Goal: Task Accomplishment & Management: Manage account settings

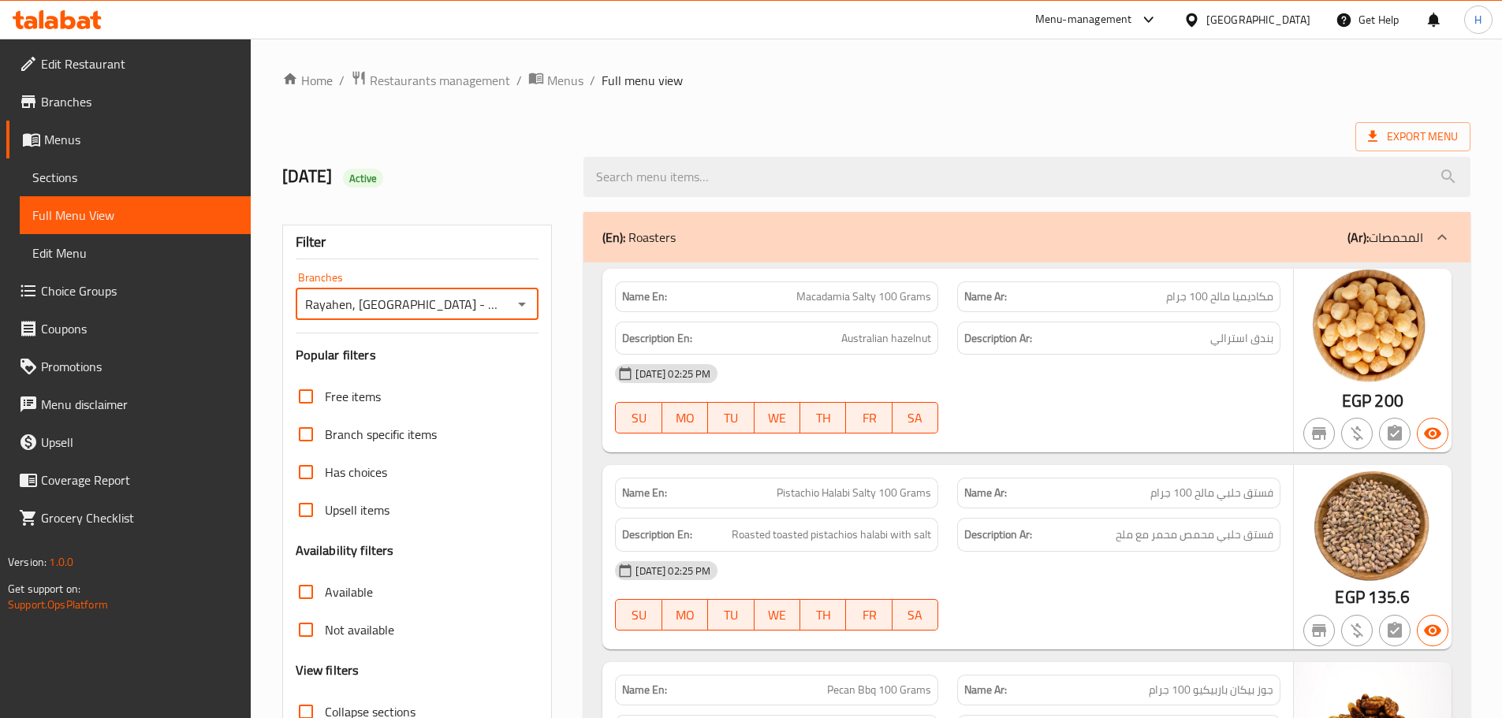
scroll to position [35872, 0]
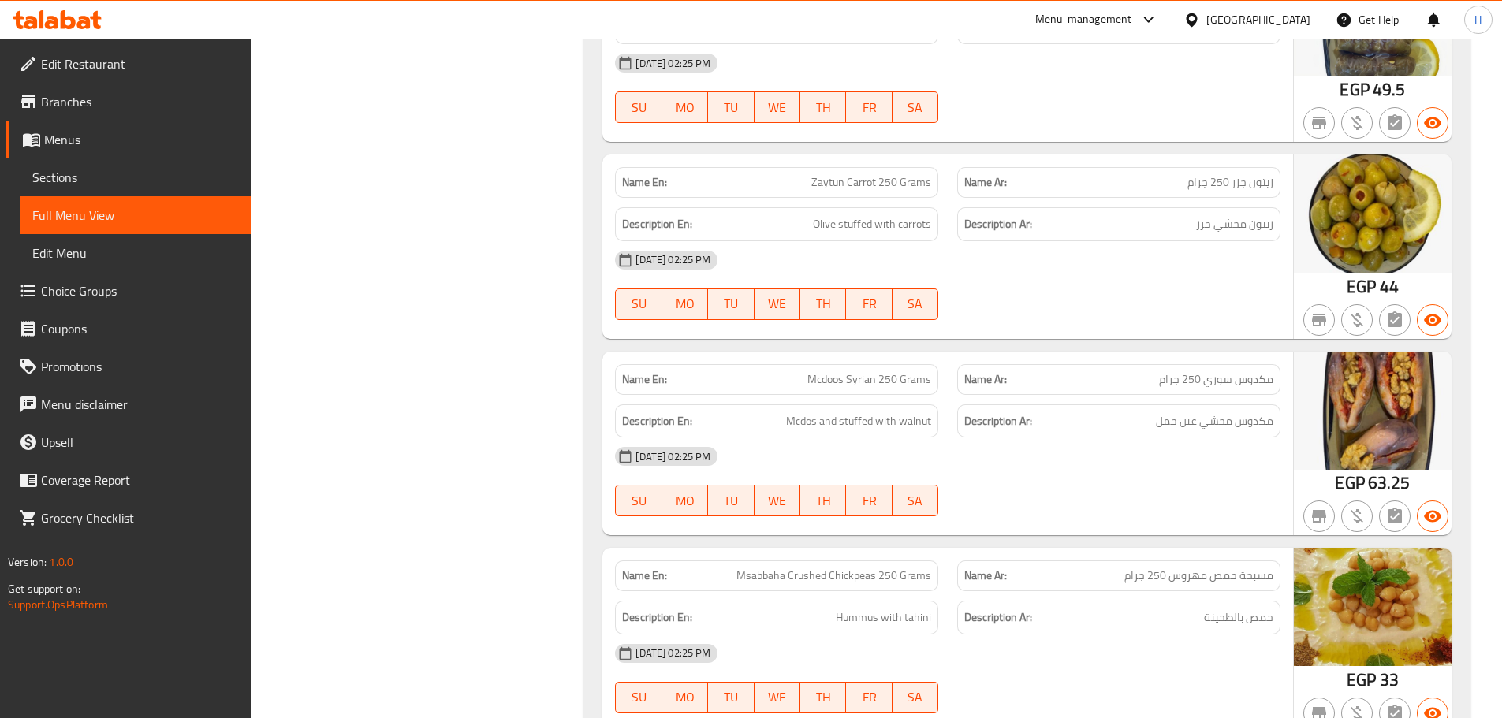
click at [1283, 13] on div "[GEOGRAPHIC_DATA]" at bounding box center [1258, 19] width 104 height 17
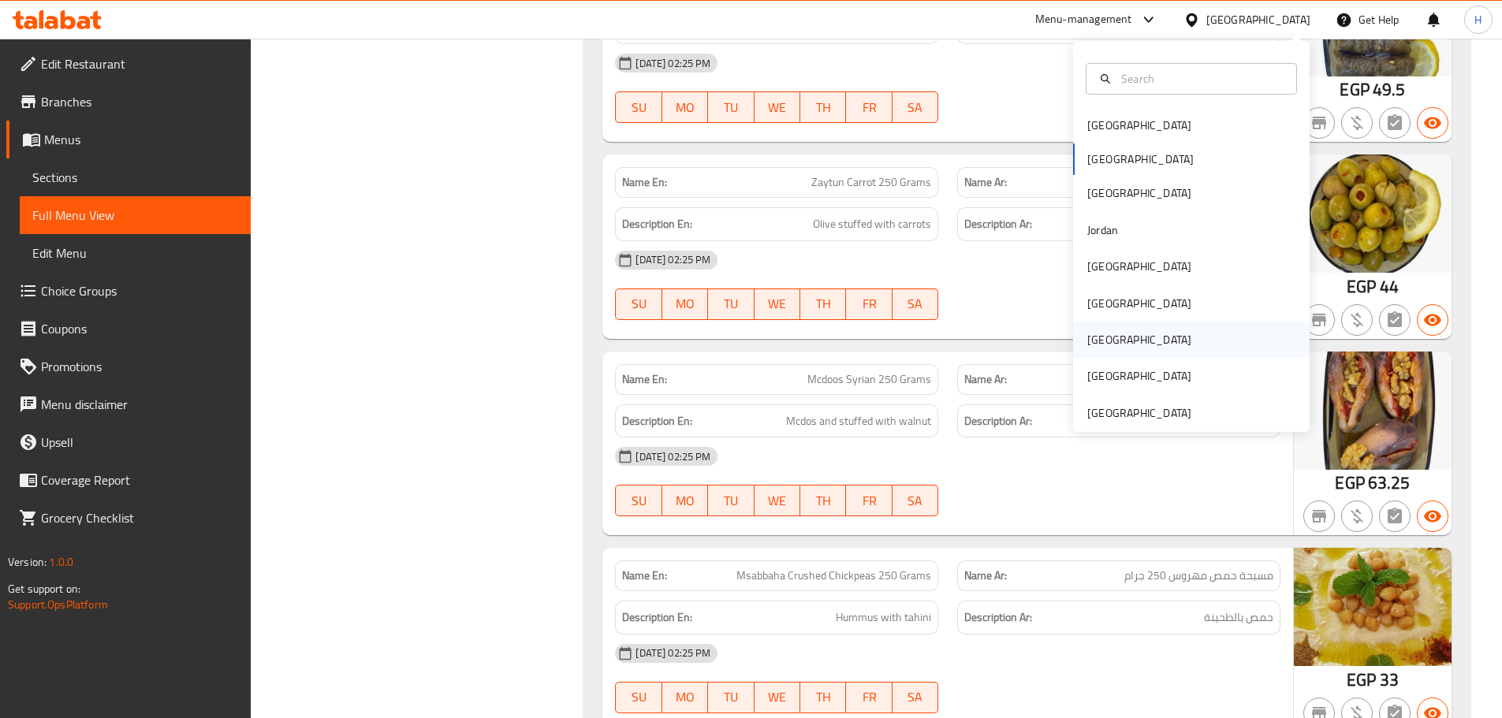
click at [1121, 334] on div "Qatar" at bounding box center [1191, 340] width 236 height 36
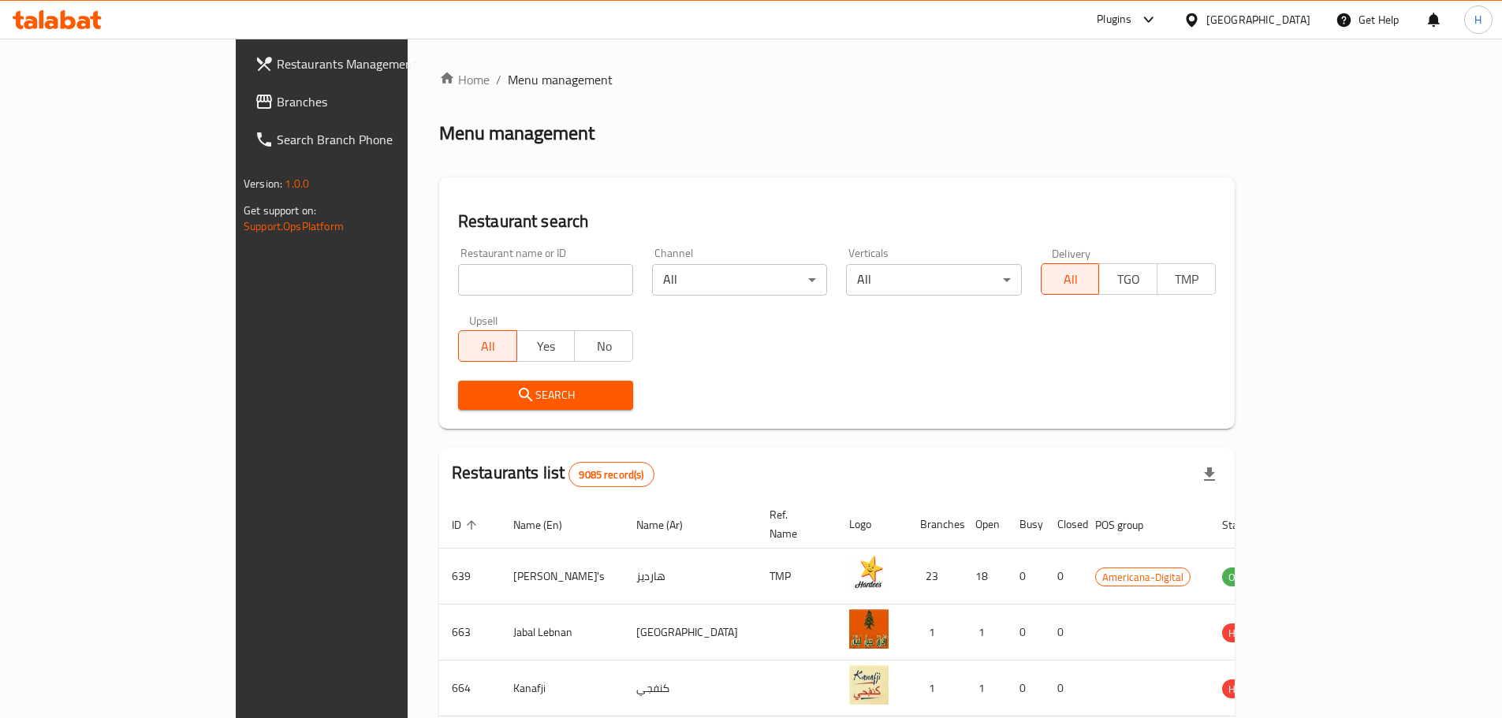
click at [531, 264] on input "search" at bounding box center [545, 280] width 175 height 32
paste input "Silver Waves Techno"
type input "Silver Waves Techno"
click at [471, 385] on span "Search" at bounding box center [546, 395] width 150 height 20
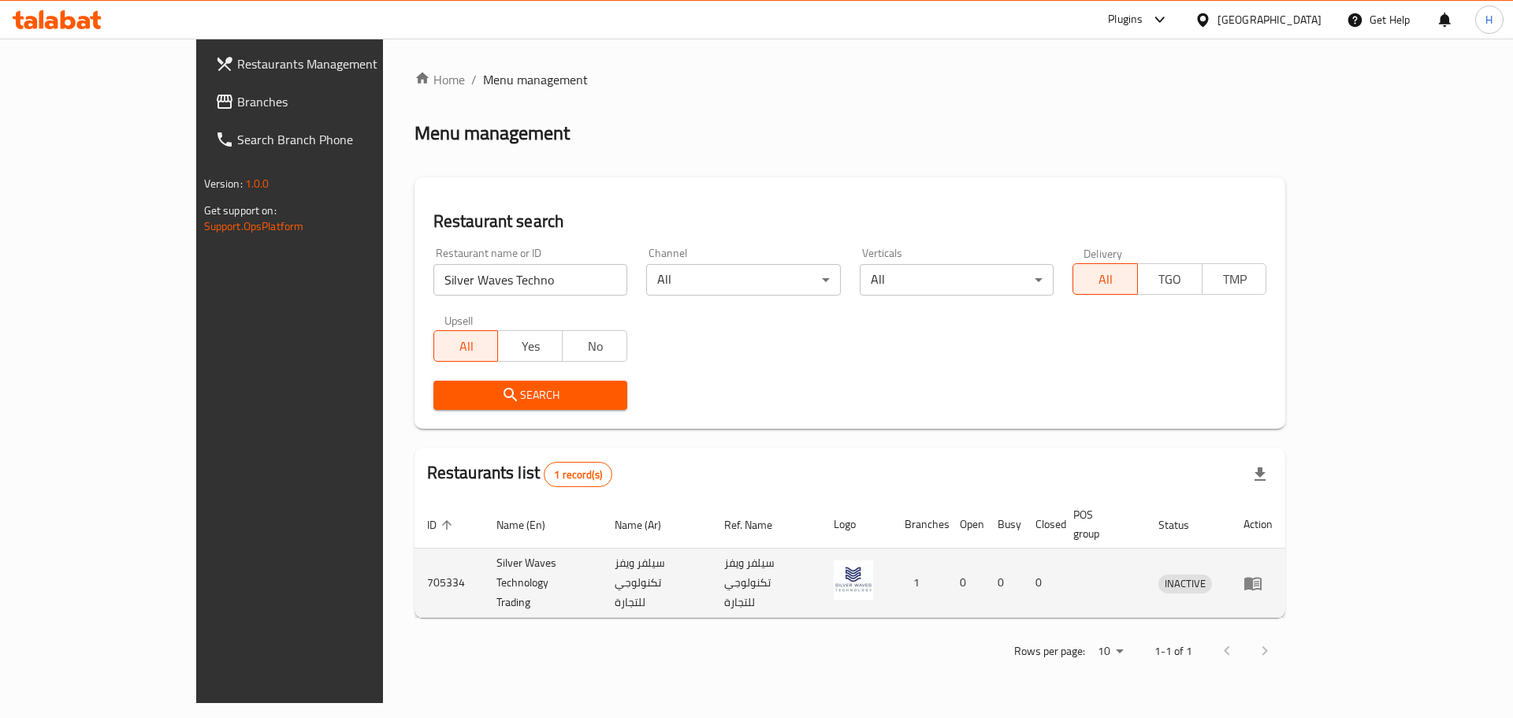
click at [1263, 574] on icon "enhanced table" at bounding box center [1253, 583] width 19 height 19
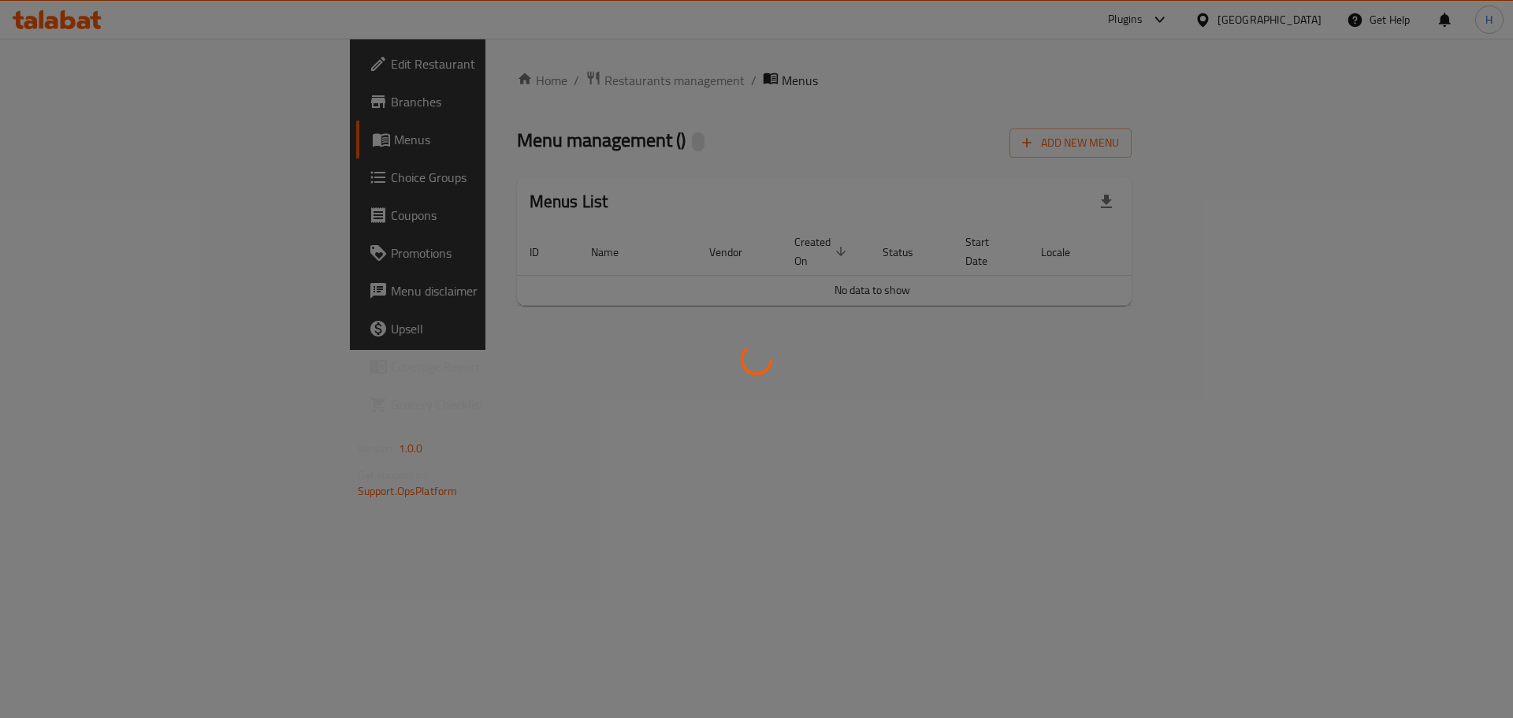
click at [67, 78] on div at bounding box center [756, 359] width 1513 height 718
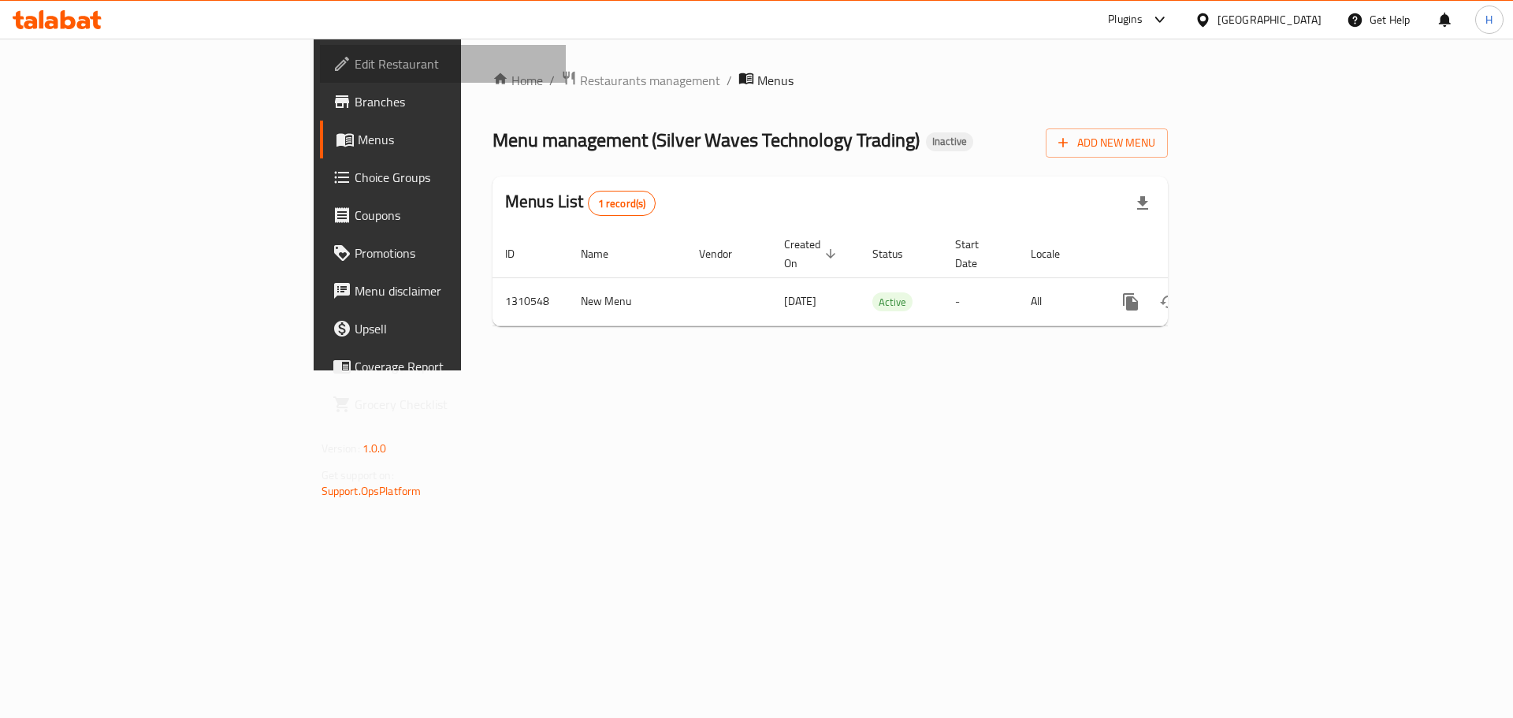
drag, startPoint x: 145, startPoint y: 70, endPoint x: 157, endPoint y: 54, distance: 20.3
click at [355, 69] on span "Edit Restaurant" at bounding box center [454, 63] width 199 height 19
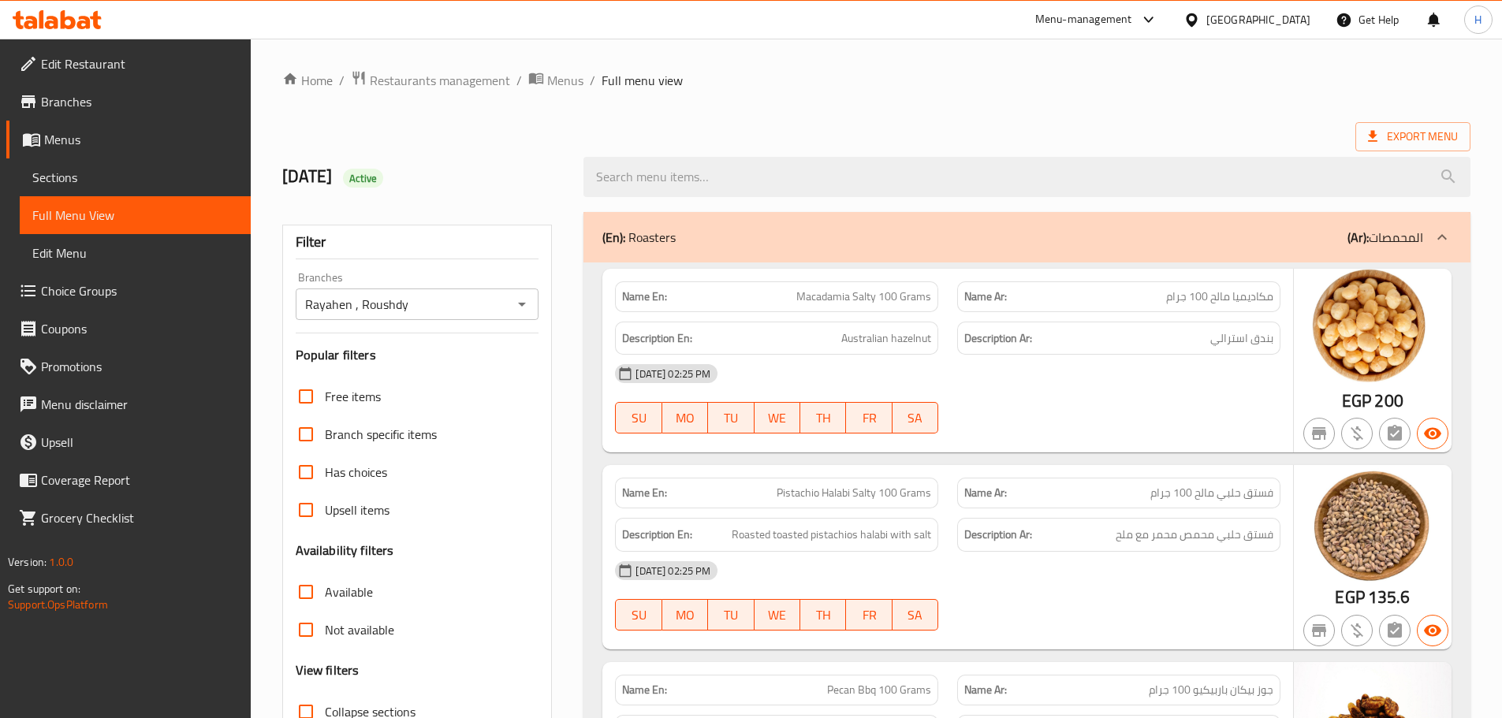
scroll to position [35872, 0]
